Goal: Task Accomplishment & Management: Use online tool/utility

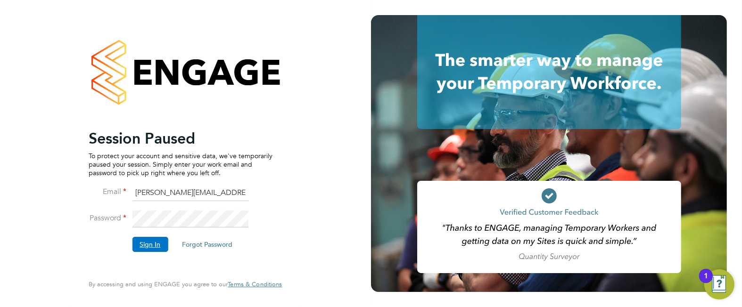
click at [144, 243] on button "Sign In" at bounding box center [150, 244] width 36 height 15
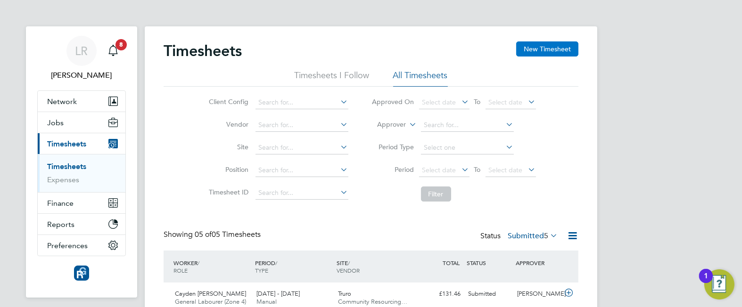
click at [538, 49] on button "New Timesheet" at bounding box center [547, 48] width 62 height 15
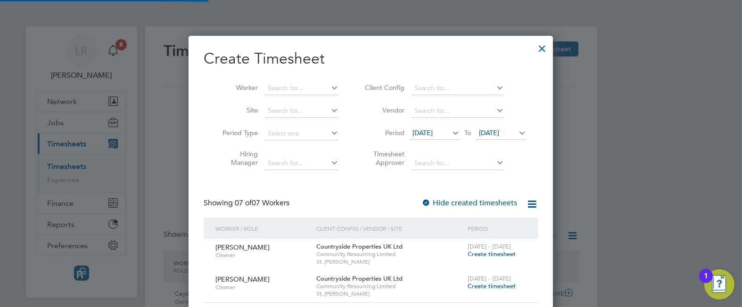
scroll to position [609, 365]
click at [542, 48] on div at bounding box center [541, 46] width 17 height 17
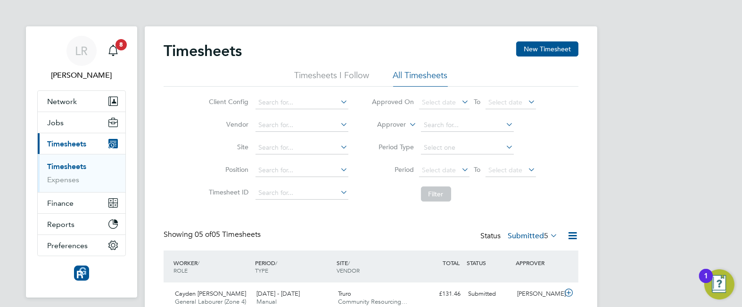
scroll to position [5, 5]
